Goal: Task Accomplishment & Management: Manage account settings

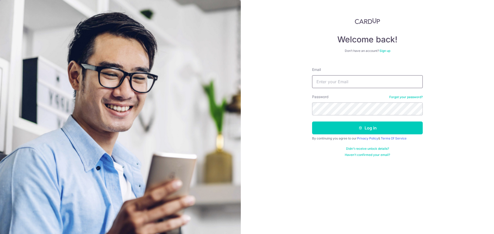
click at [344, 77] on input "Email" at bounding box center [367, 81] width 111 height 13
type input "[EMAIL_ADDRESS][DOMAIN_NAME]"
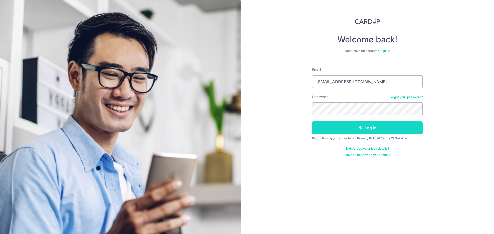
click at [340, 123] on button "Log in" at bounding box center [367, 128] width 111 height 13
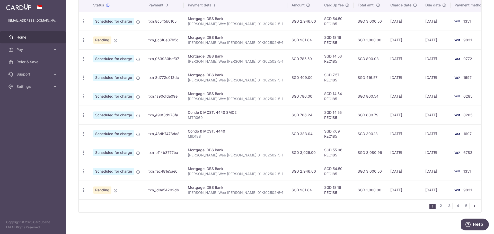
scroll to position [109, 0]
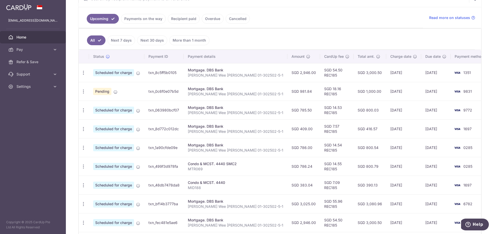
click at [146, 19] on link "Payments on the way" at bounding box center [143, 19] width 45 height 10
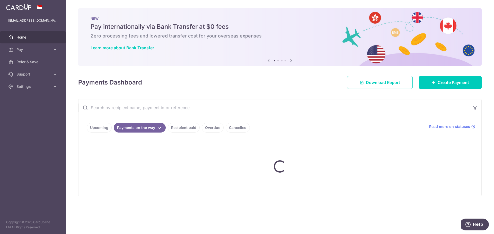
scroll to position [0, 0]
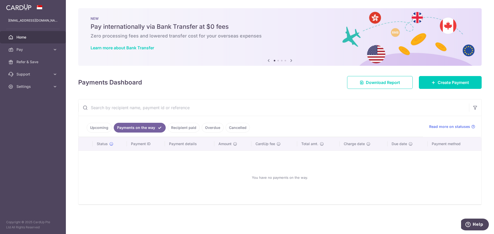
click at [183, 127] on link "Recipient paid" at bounding box center [184, 128] width 32 height 10
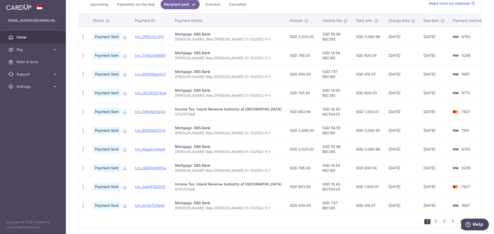
scroll to position [116, 0]
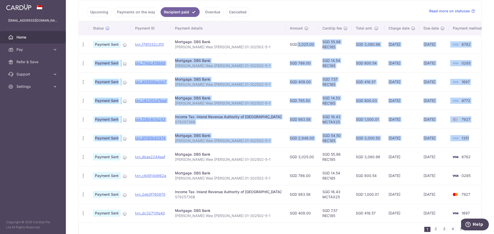
drag, startPoint x: 461, startPoint y: 139, endPoint x: 275, endPoint y: 46, distance: 208.3
click at [275, 46] on tbody "PDF Receipt Payment Sent txn_f76f332c3f3 Mortgage. DBS Bank Chin Wee Yung HL 01…" at bounding box center [282, 129] width 409 height 188
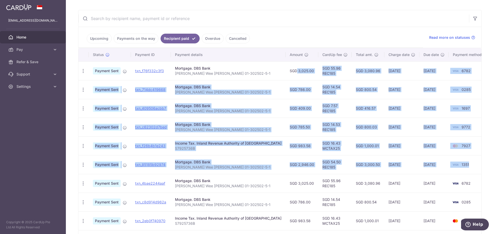
scroll to position [39, 0]
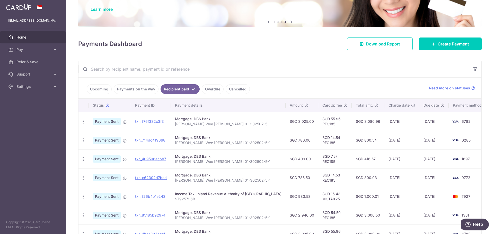
click at [98, 87] on link "Upcoming" at bounding box center [99, 89] width 25 height 10
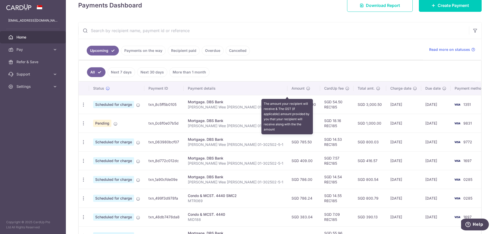
scroll to position [154, 0]
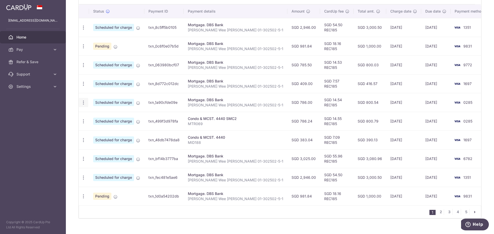
click at [83, 103] on icon "button" at bounding box center [83, 102] width 5 height 5
click at [118, 128] on span "Cancel payment" at bounding box center [111, 129] width 34 height 6
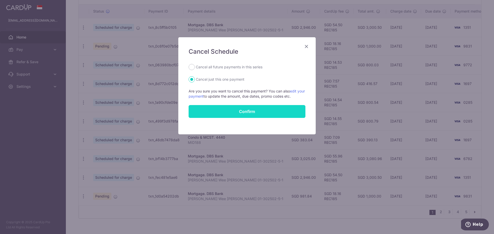
click at [236, 114] on button "Confirm" at bounding box center [247, 111] width 117 height 13
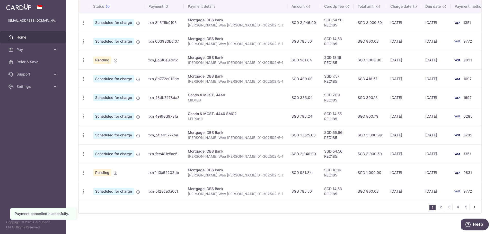
scroll to position [163, 0]
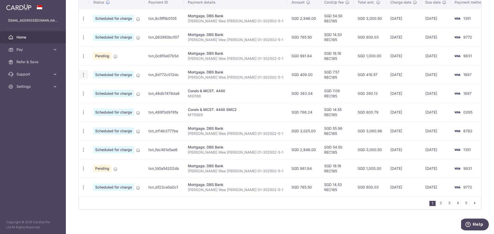
click at [83, 74] on icon "button" at bounding box center [83, 74] width 5 height 5
click at [103, 96] on link "Cancel payment" at bounding box center [106, 101] width 54 height 13
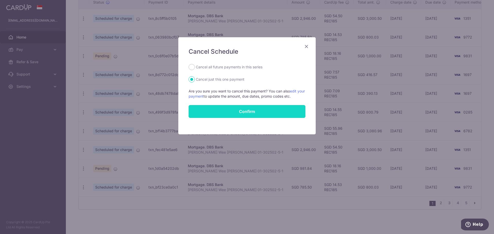
click at [204, 111] on button "Confirm" at bounding box center [247, 111] width 117 height 13
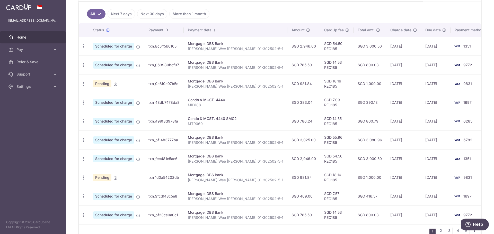
scroll to position [163, 0]
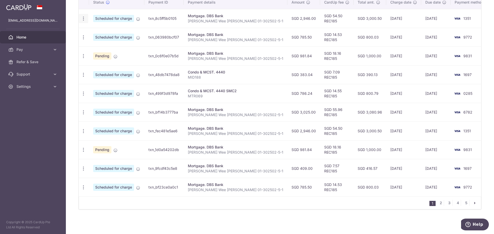
click at [83, 19] on icon "button" at bounding box center [83, 18] width 5 height 5
click at [115, 47] on span "Cancel payment" at bounding box center [111, 45] width 34 height 6
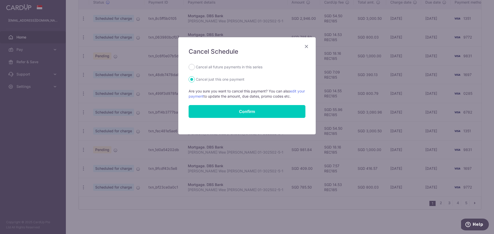
click at [213, 70] on label "Cancel all future payments in this series" at bounding box center [229, 67] width 67 height 6
click at [195, 70] on input "Cancel all future payments in this series" at bounding box center [192, 67] width 6 height 6
radio input "true"
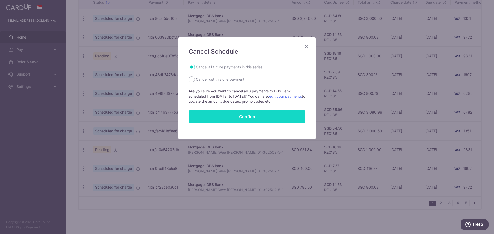
click at [277, 115] on button "Confirm" at bounding box center [247, 116] width 117 height 13
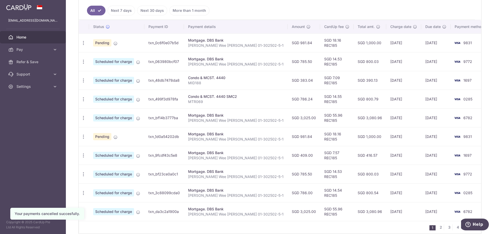
scroll to position [112, 0]
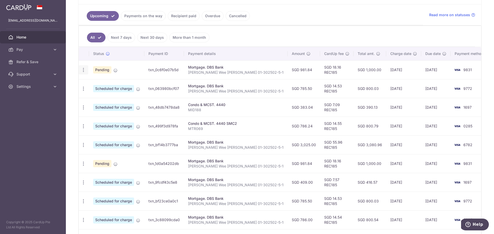
click at [83, 69] on icon "button" at bounding box center [83, 69] width 5 height 5
click at [99, 96] on span "Cancel payment" at bounding box center [111, 97] width 34 height 6
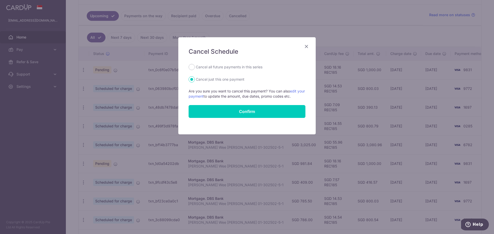
click at [210, 66] on label "Cancel all future payments in this series" at bounding box center [229, 67] width 67 height 6
click at [195, 66] on input "Cancel all future payments in this series" at bounding box center [192, 67] width 6 height 6
radio input "true"
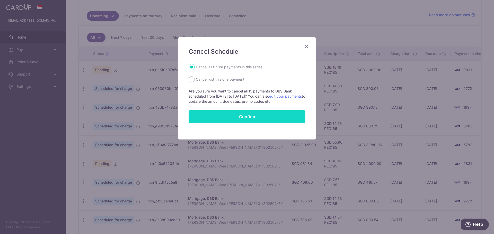
click at [238, 115] on button "Confirm" at bounding box center [247, 116] width 117 height 13
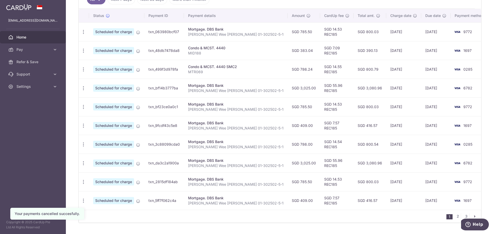
scroll to position [154, 0]
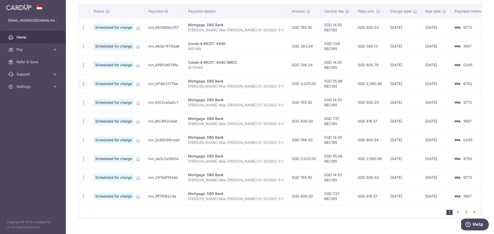
click at [84, 83] on icon "button" at bounding box center [83, 83] width 5 height 5
click at [104, 113] on span "Cancel payment" at bounding box center [111, 111] width 34 height 6
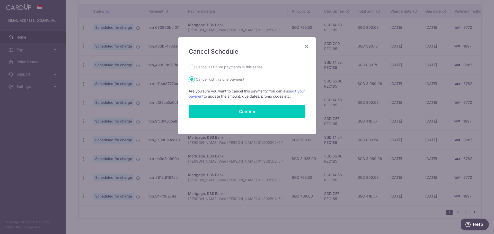
click at [226, 67] on label "Cancel all future payments in this series" at bounding box center [229, 67] width 67 height 6
click at [195, 67] on input "Cancel all future payments in this series" at bounding box center [192, 67] width 6 height 6
radio input "true"
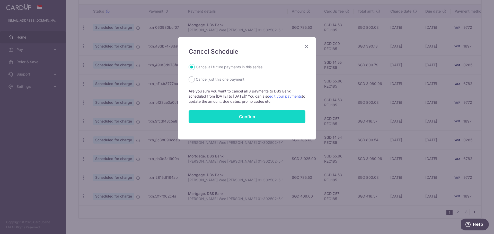
click at [261, 112] on button "Confirm" at bounding box center [247, 116] width 117 height 13
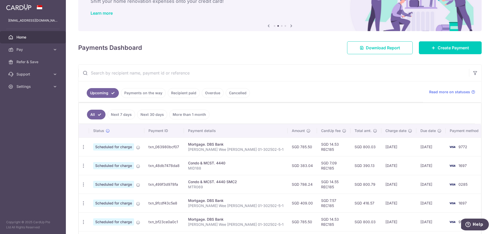
scroll to position [86, 0]
